Goal: Find specific page/section

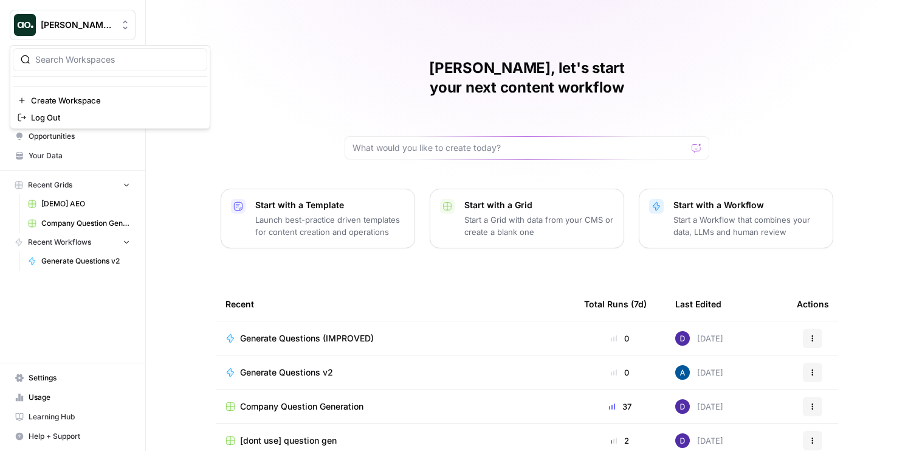
click at [69, 29] on span "[PERSON_NAME] Test" at bounding box center [78, 25] width 74 height 12
type input "task"
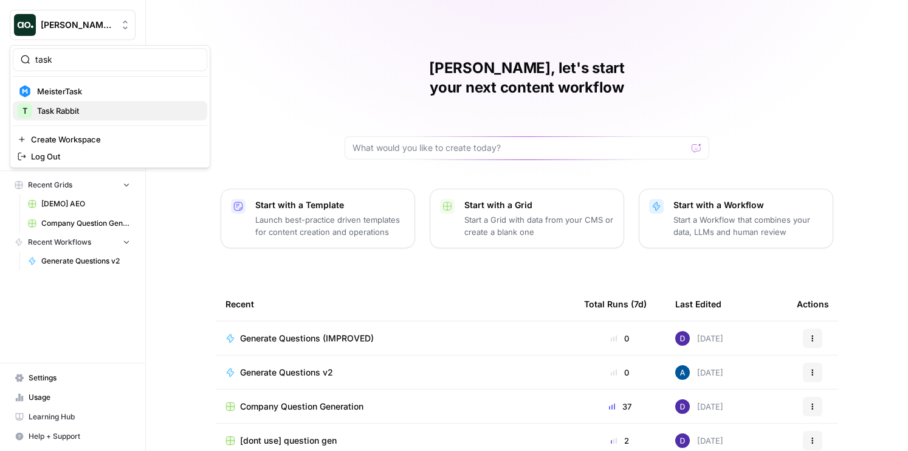
click at [50, 108] on span "Task Rabbit" at bounding box center [117, 111] width 161 height 12
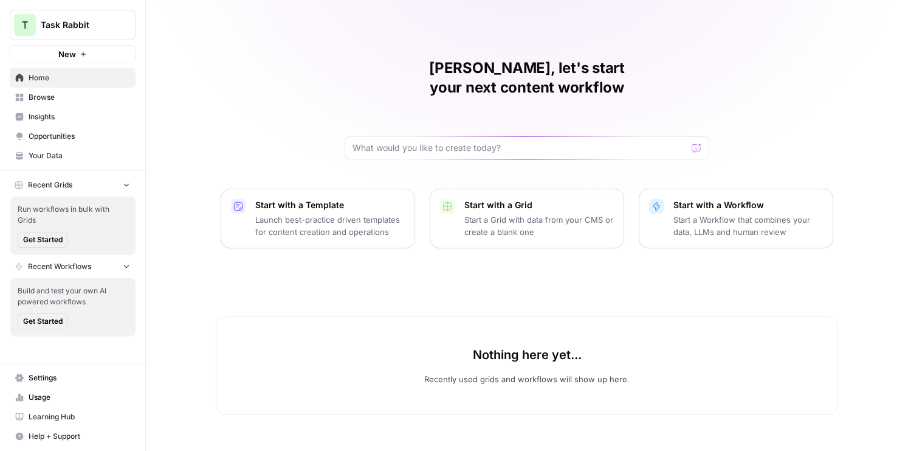
click at [61, 112] on span "Insights" at bounding box center [80, 116] width 102 height 11
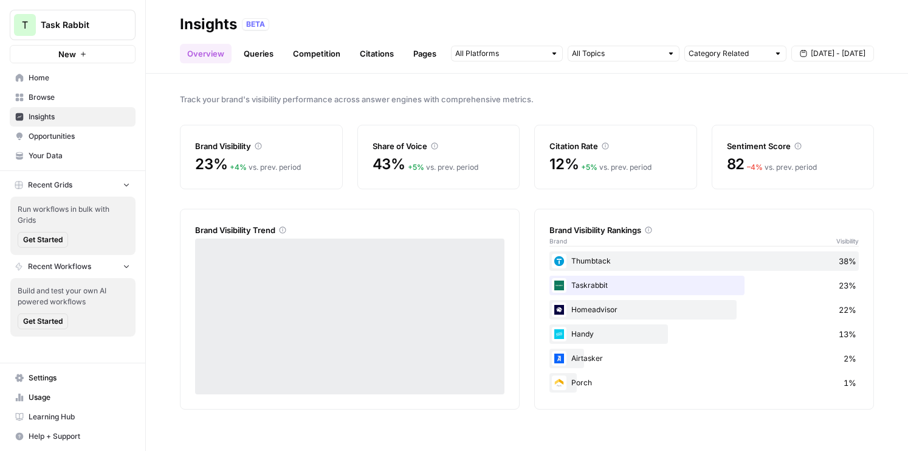
click at [67, 131] on span "Opportunities" at bounding box center [80, 136] width 102 height 11
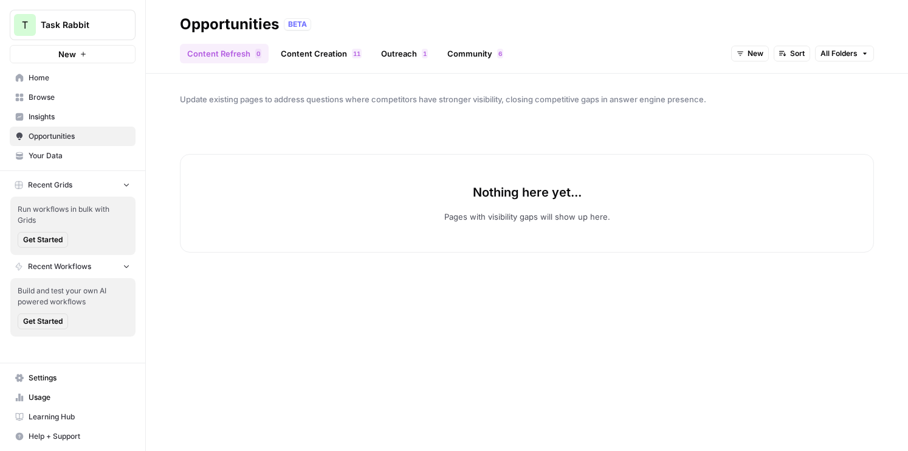
click at [100, 27] on span "Task Rabbit" at bounding box center [78, 25] width 74 height 12
type input "tiny"
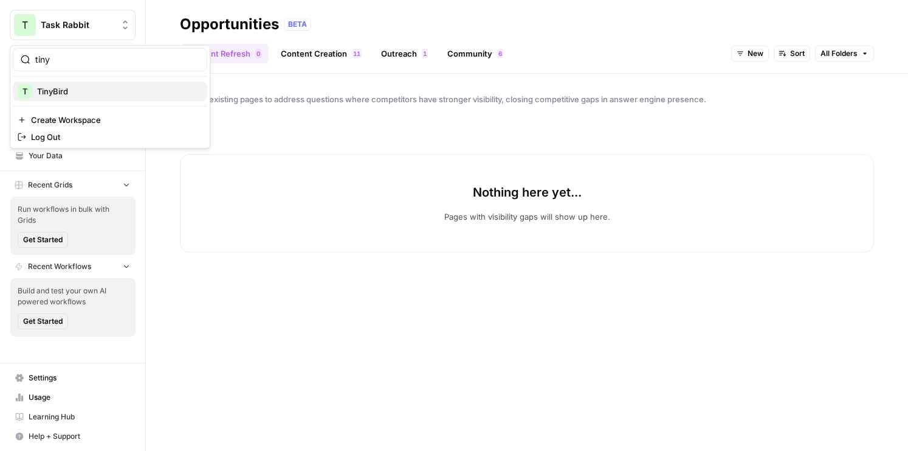
click at [91, 86] on span "TinyBird" at bounding box center [117, 91] width 161 height 12
